Goal: Information Seeking & Learning: Learn about a topic

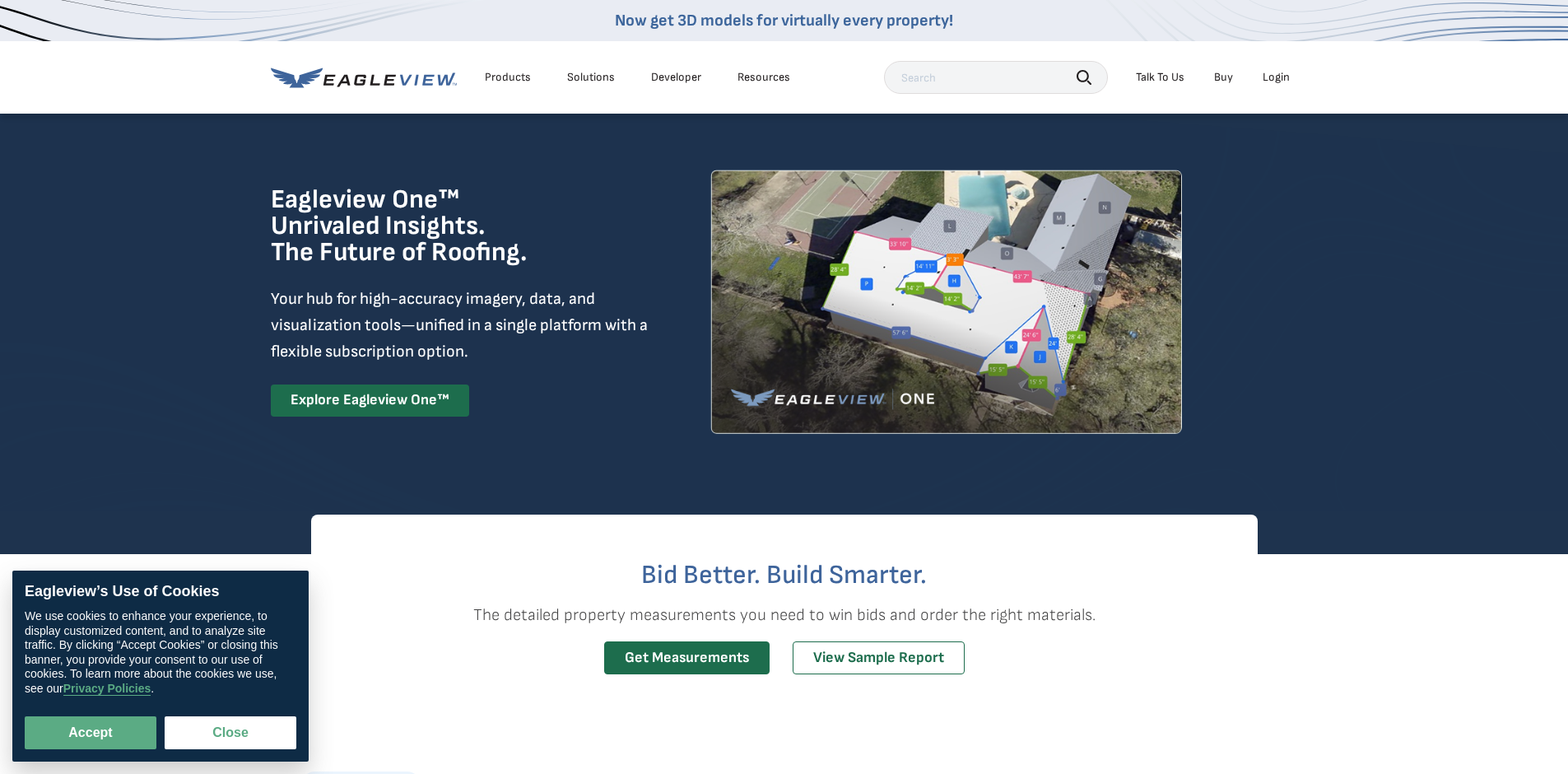
scroll to position [220, 0]
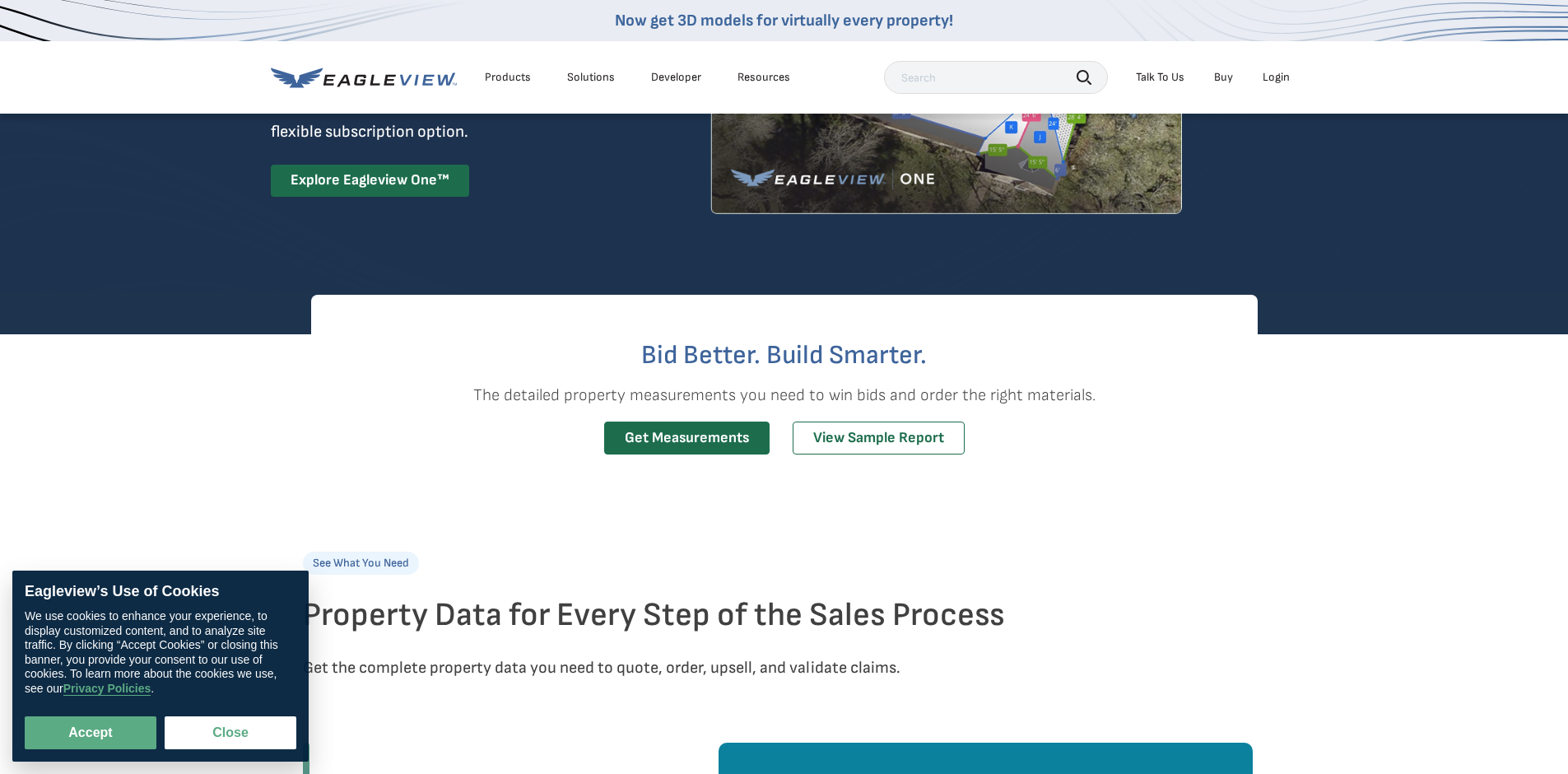
click at [234, 730] on button "Close" at bounding box center [230, 733] width 132 height 33
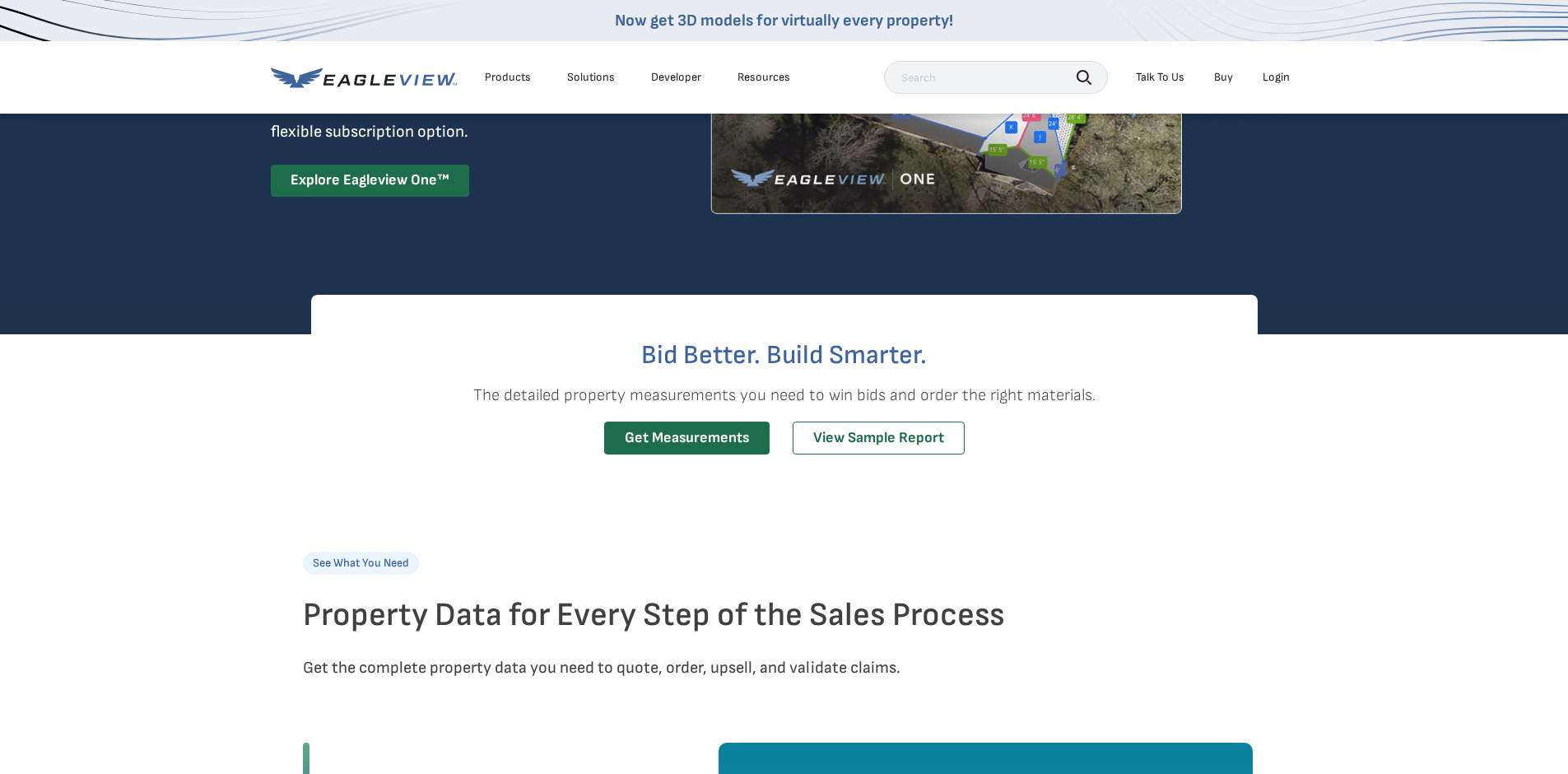
click at [1088, 84] on icon "button" at bounding box center [1083, 77] width 15 height 15
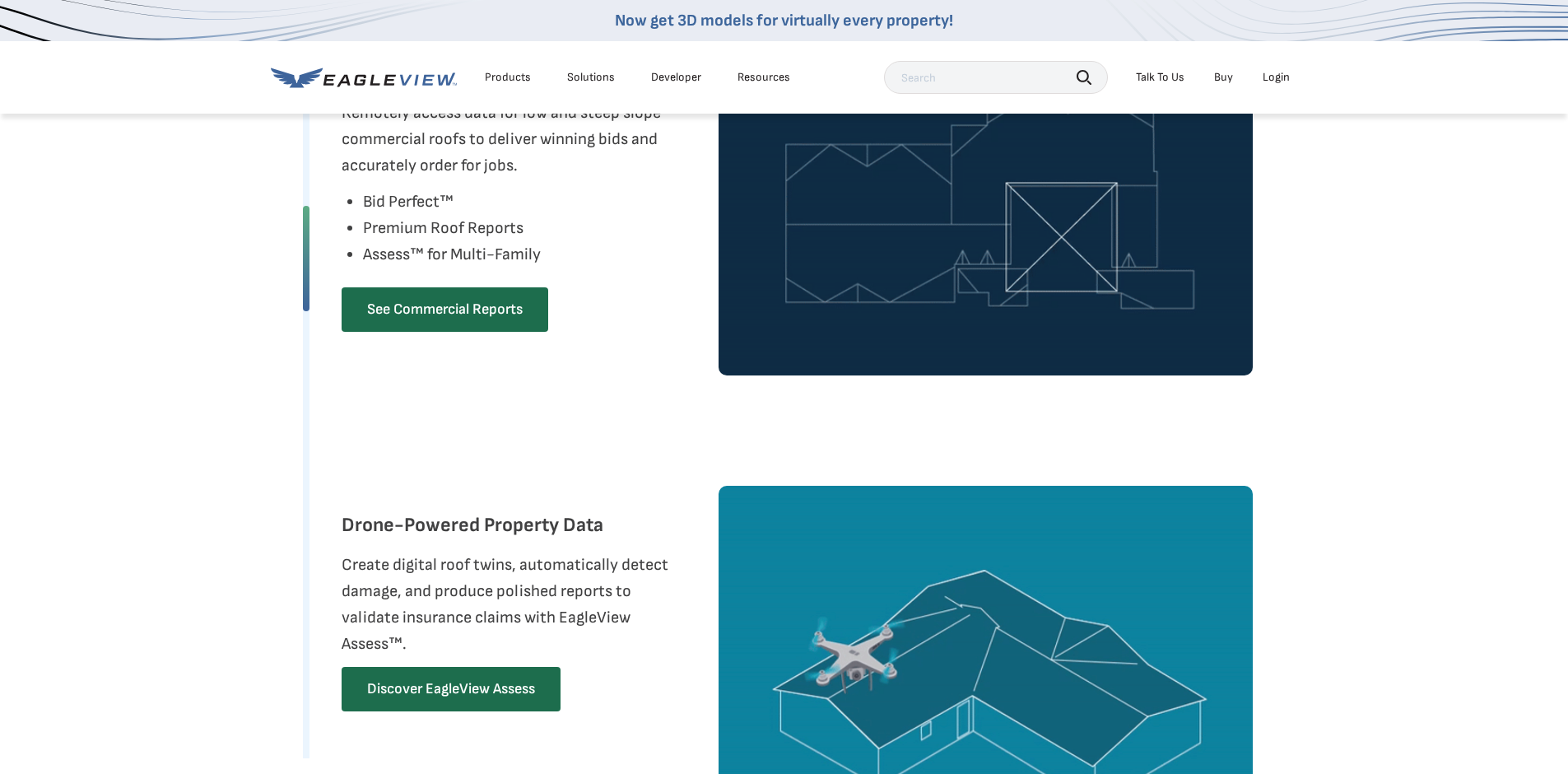
scroll to position [1646, 0]
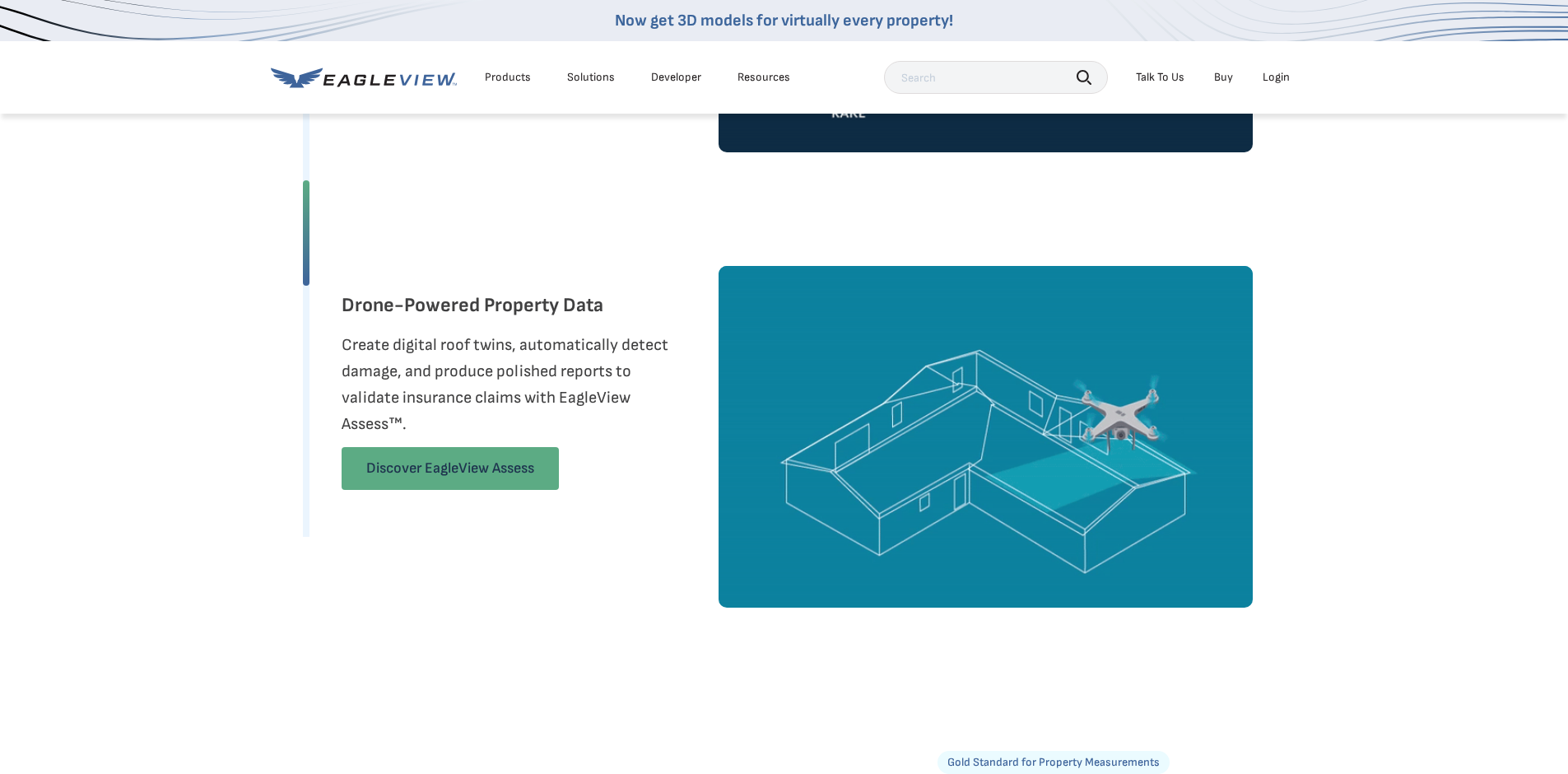
click at [473, 469] on link "Discover EagleView Assess" at bounding box center [450, 468] width 217 height 43
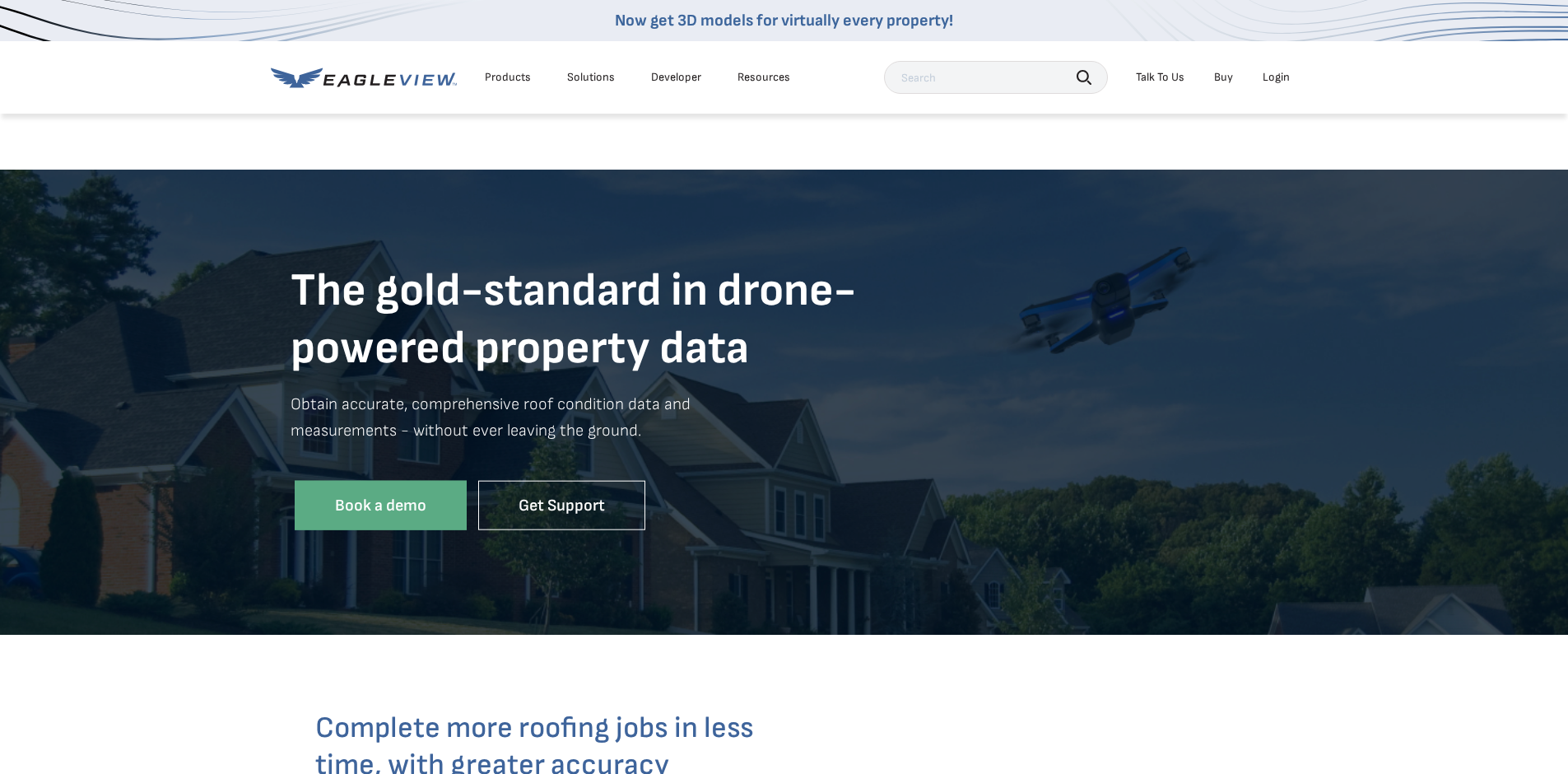
click at [1222, 652] on div "Autonomous drones and AI power smarter construction assessments" at bounding box center [1338, 656] width 415 height 41
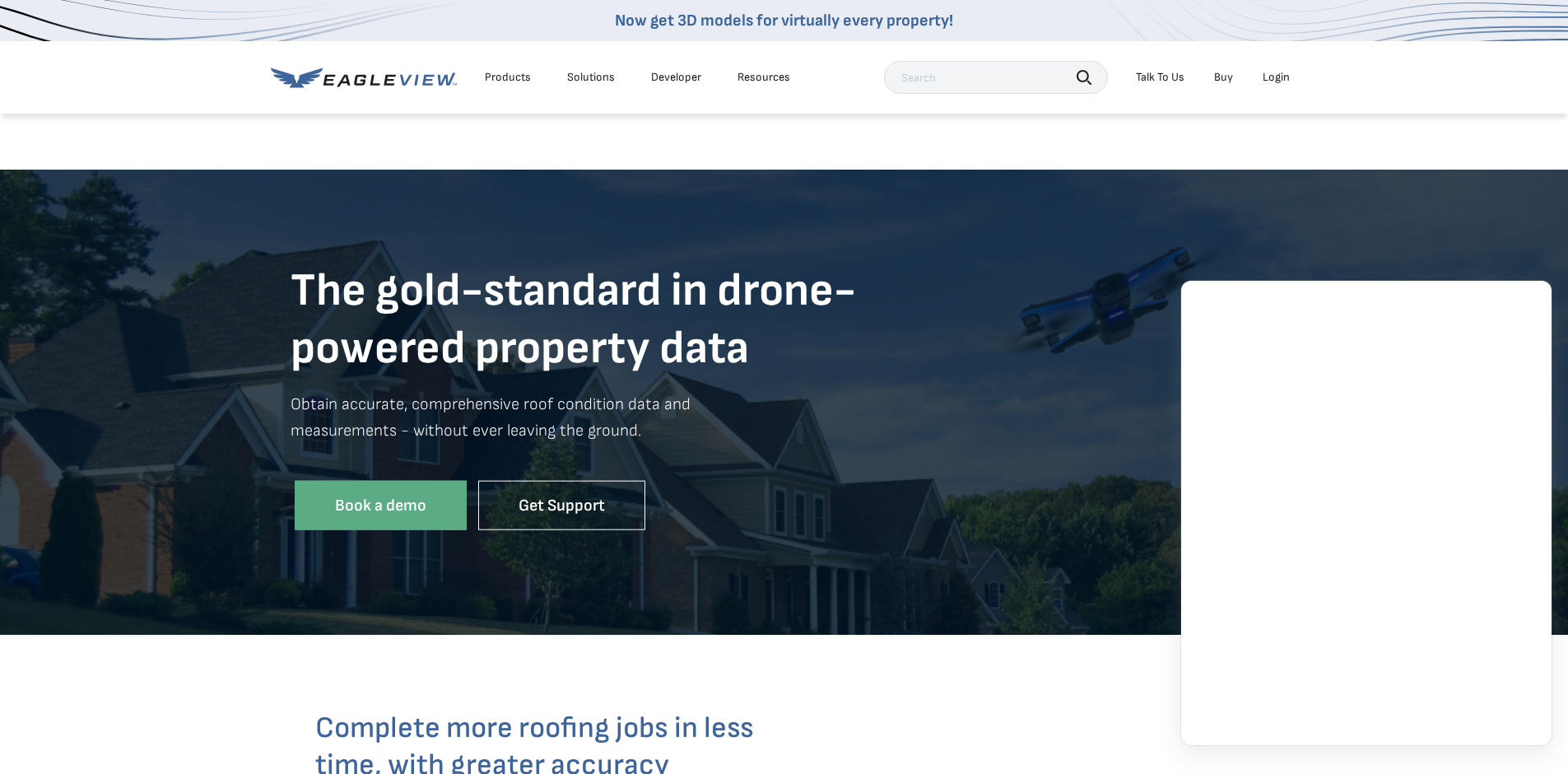
click at [571, 74] on div "Solutions" at bounding box center [591, 77] width 47 height 15
